Goal: Find specific page/section: Find specific page/section

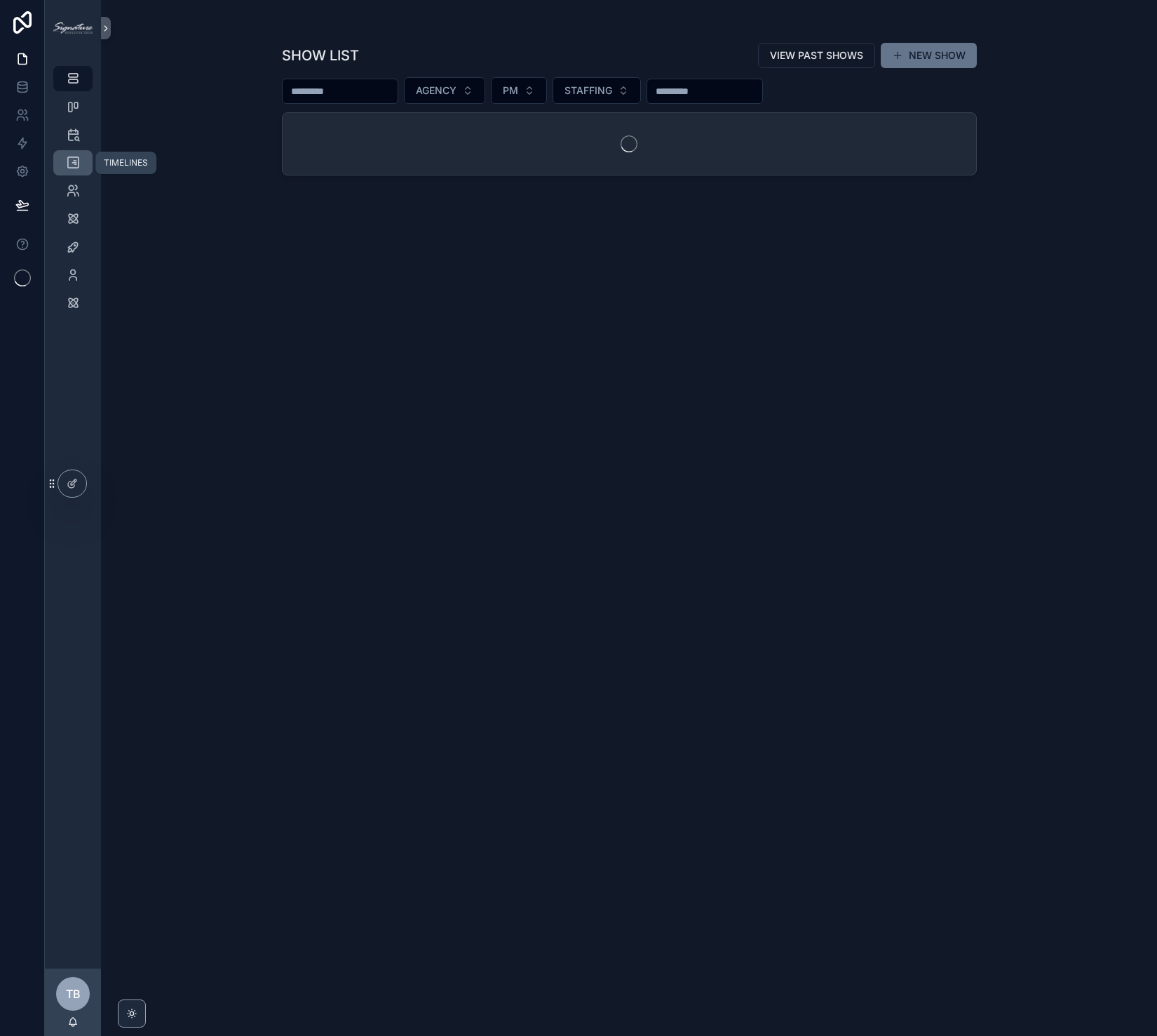
click at [77, 166] on icon "scrollable content" at bounding box center [72, 162] width 14 height 14
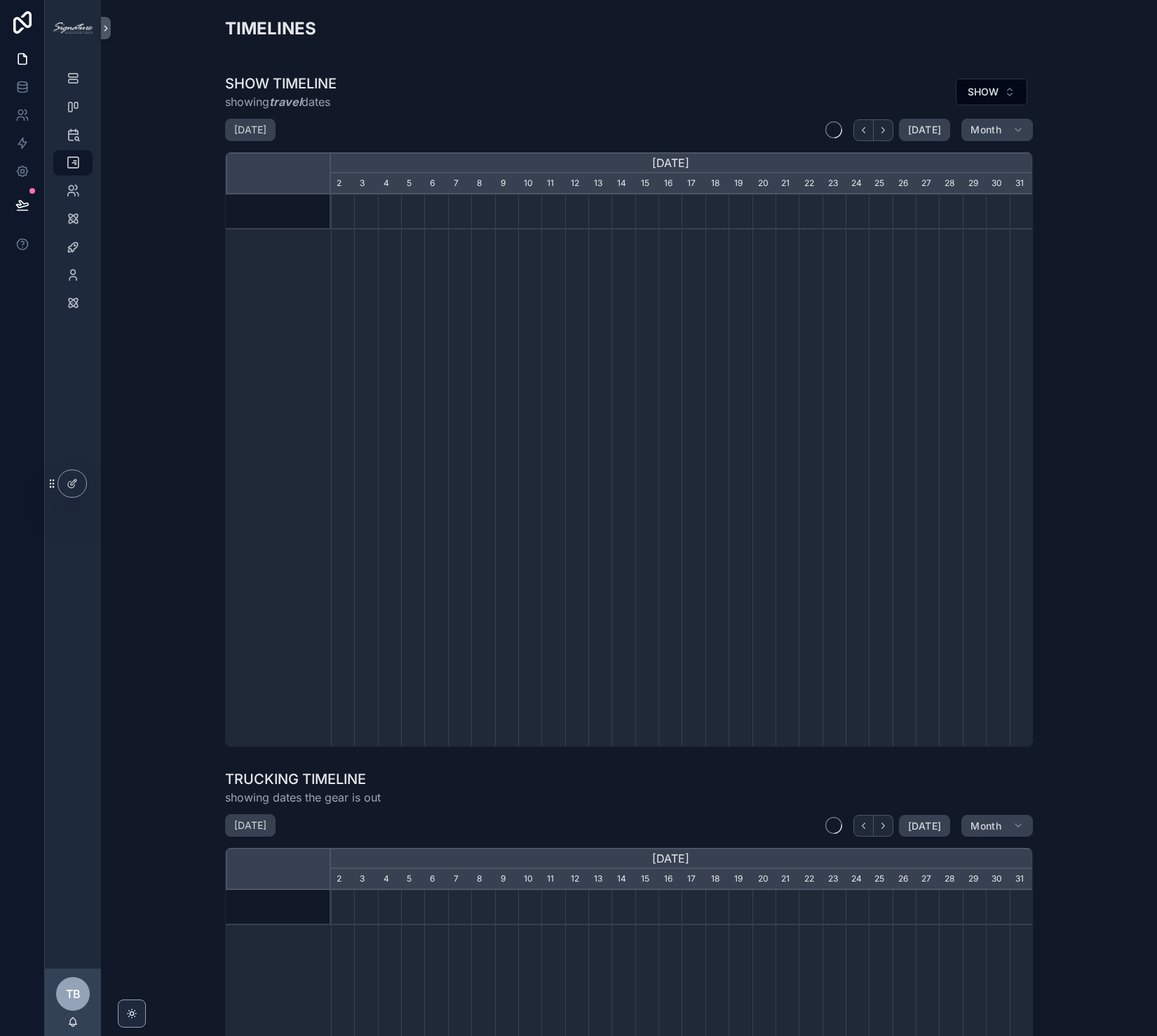
scroll to position [0, 702]
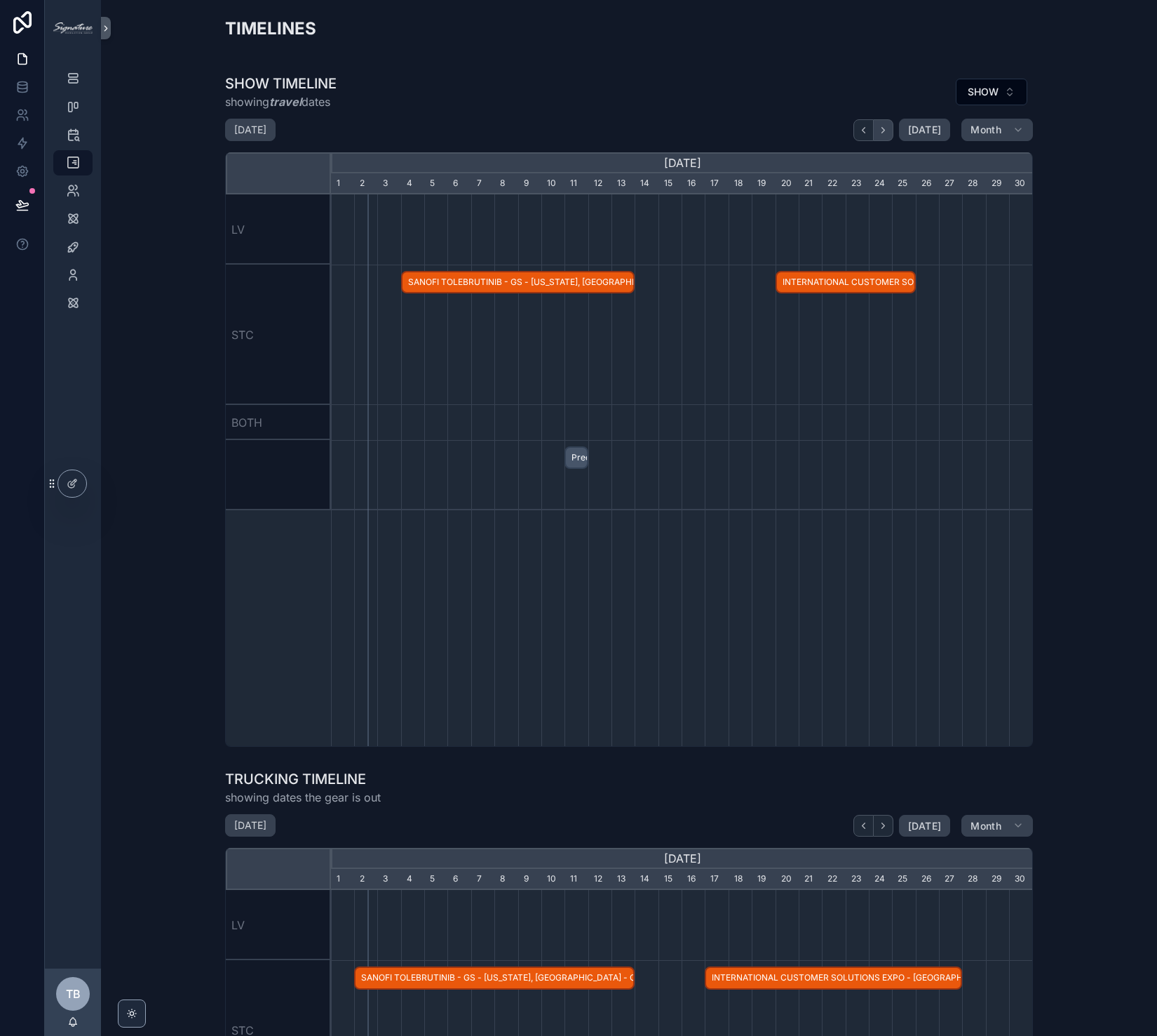
click at [890, 134] on button "scrollable content" at bounding box center [884, 129] width 19 height 22
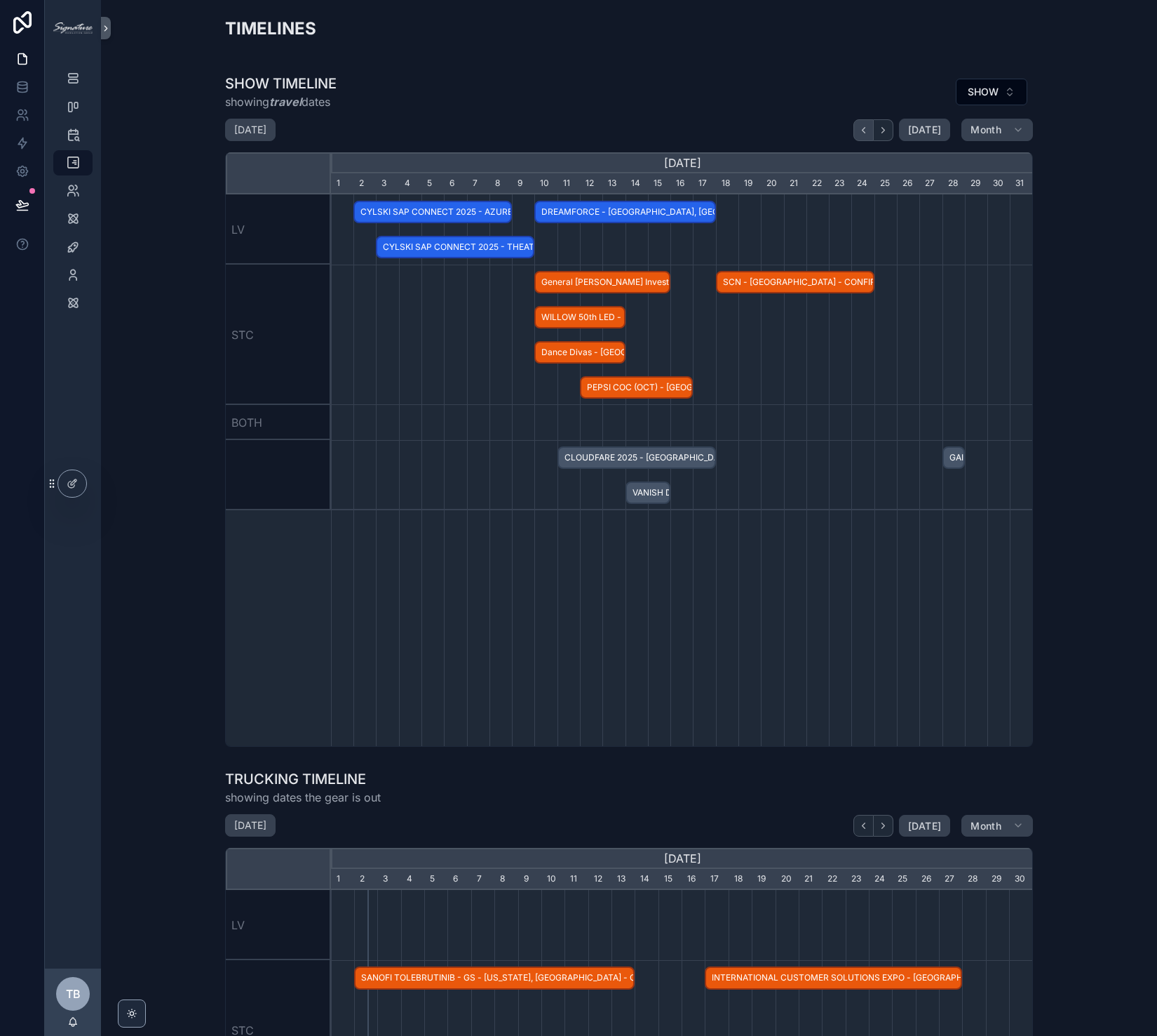
click at [859, 133] on icon "scrollable content" at bounding box center [864, 129] width 10 height 10
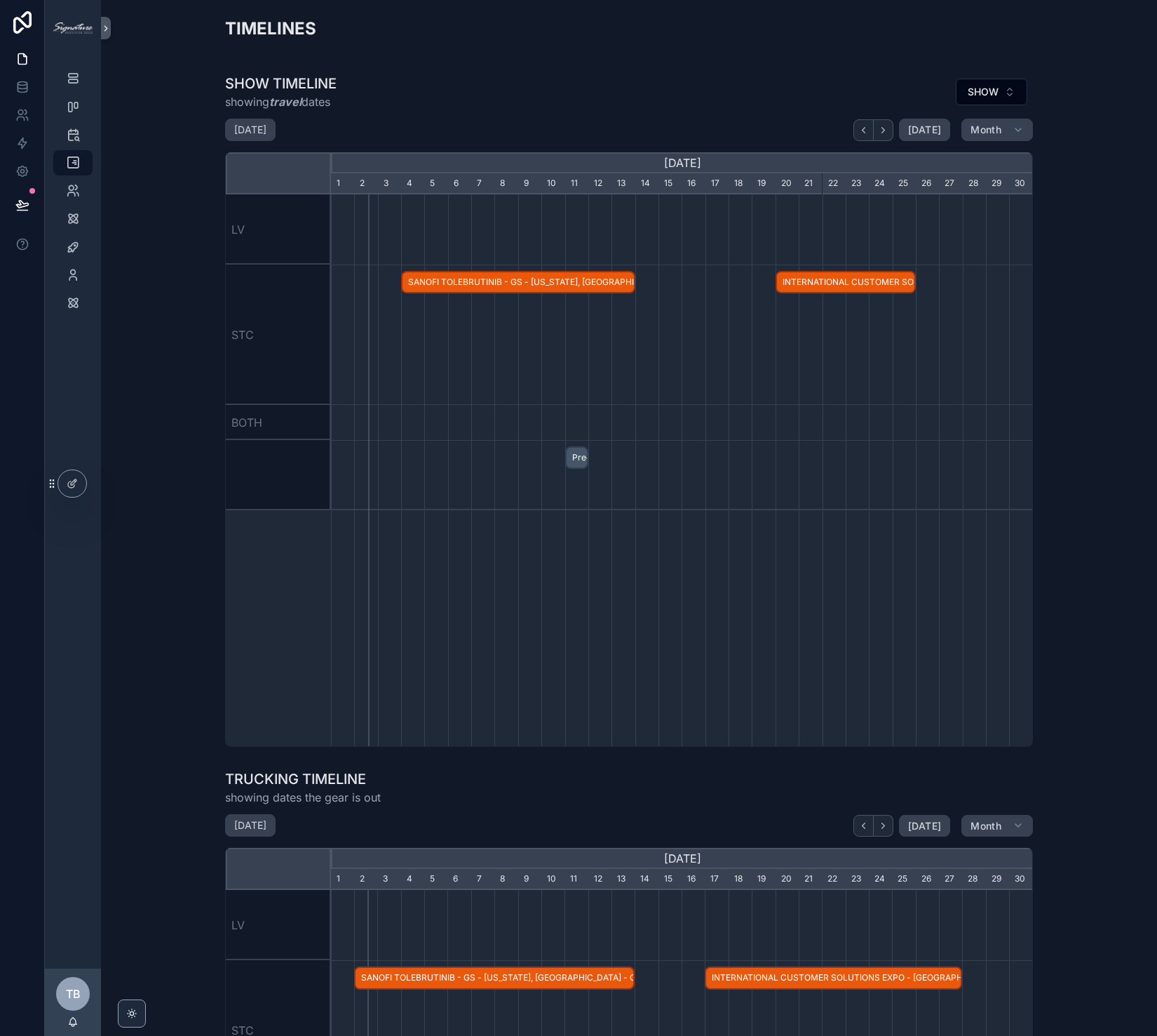
click at [785, 287] on span "INTERNATIONAL CUSTOMER SOLUTIONS EXPO - [GEOGRAPHIC_DATA], [GEOGRAPHIC_DATA] - …" at bounding box center [845, 282] width 137 height 23
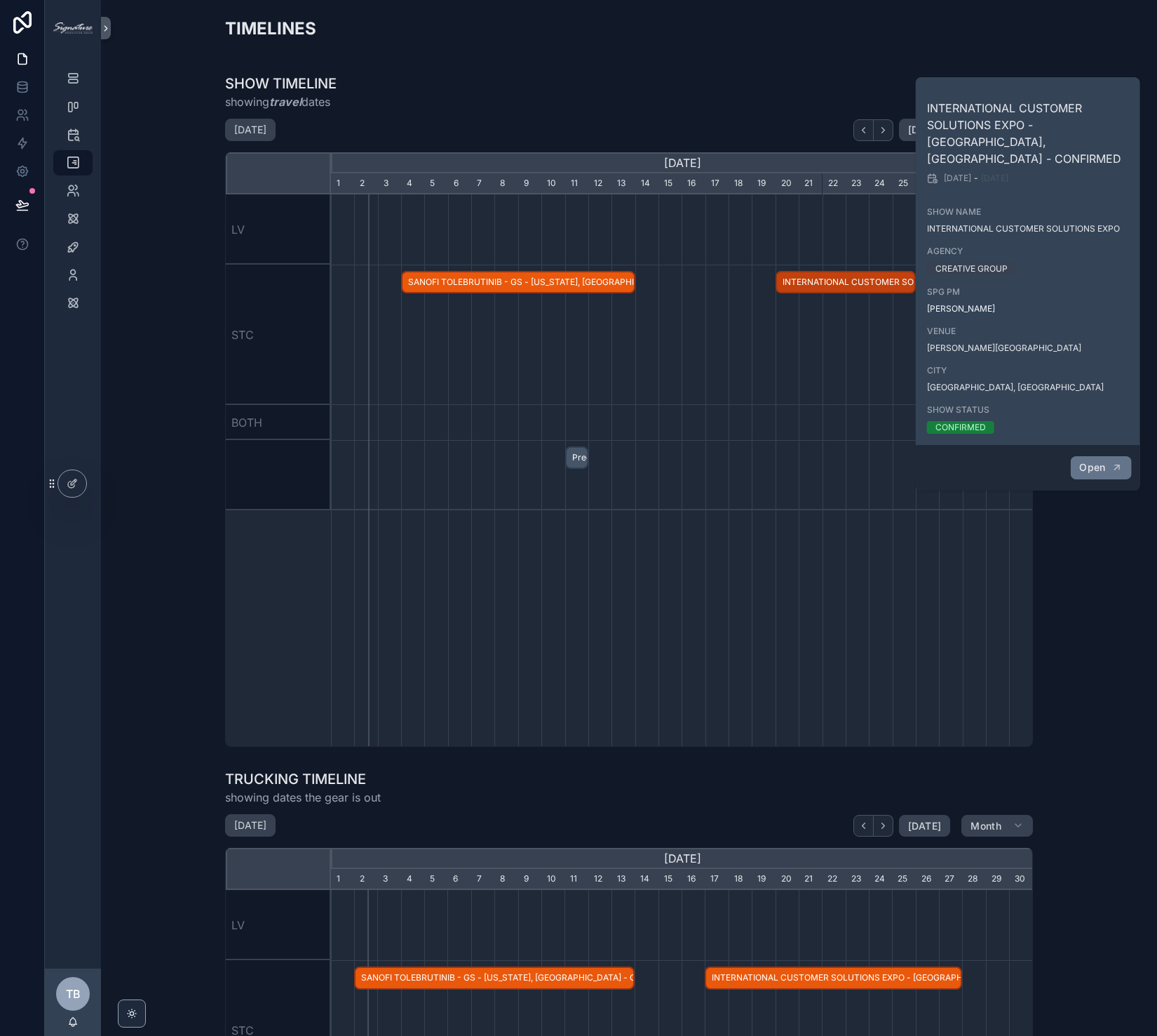
click at [1081, 461] on span "Open" at bounding box center [1093, 468] width 26 height 13
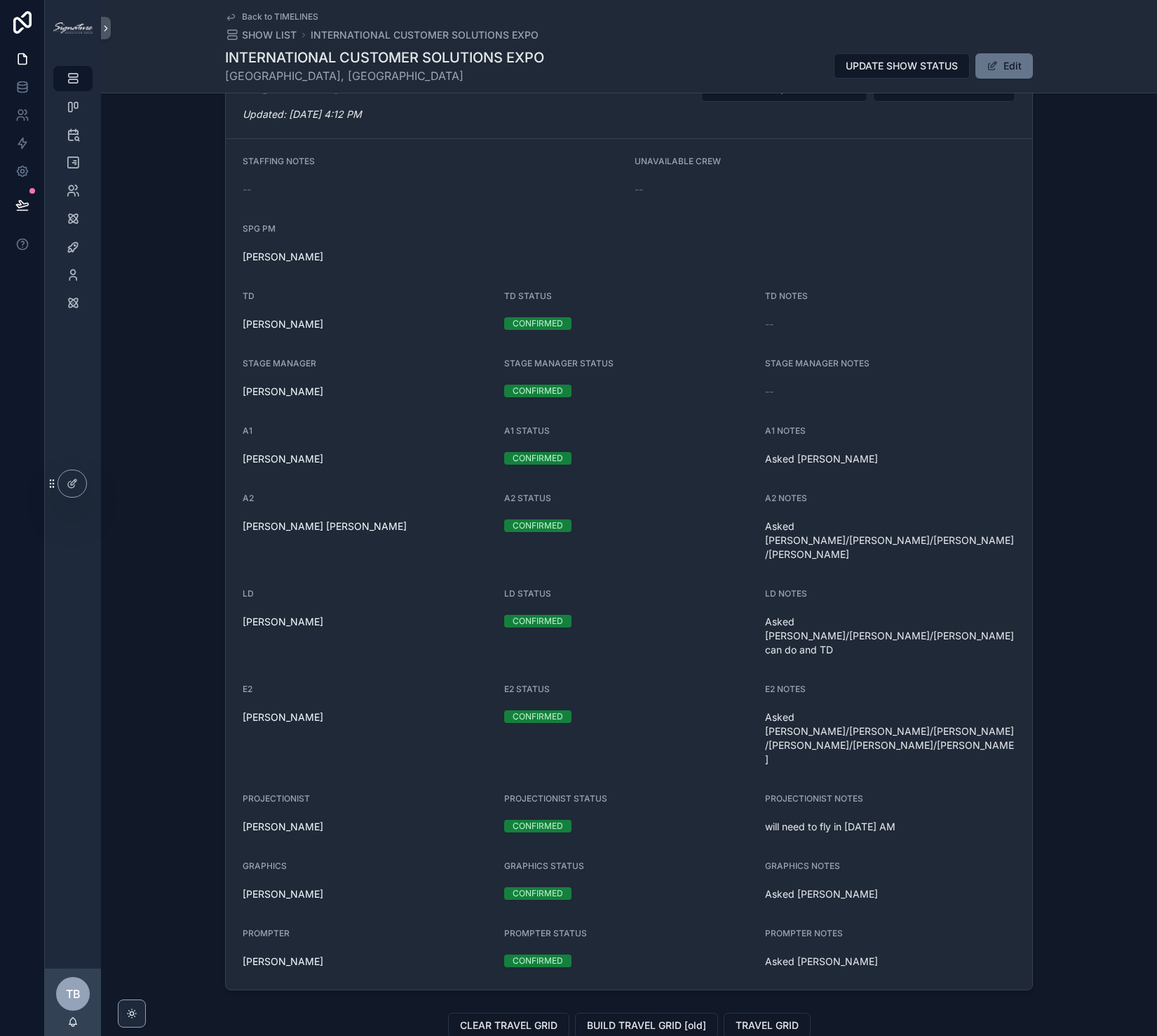
scroll to position [1165, 0]
